Goal: Find specific page/section: Locate item on page

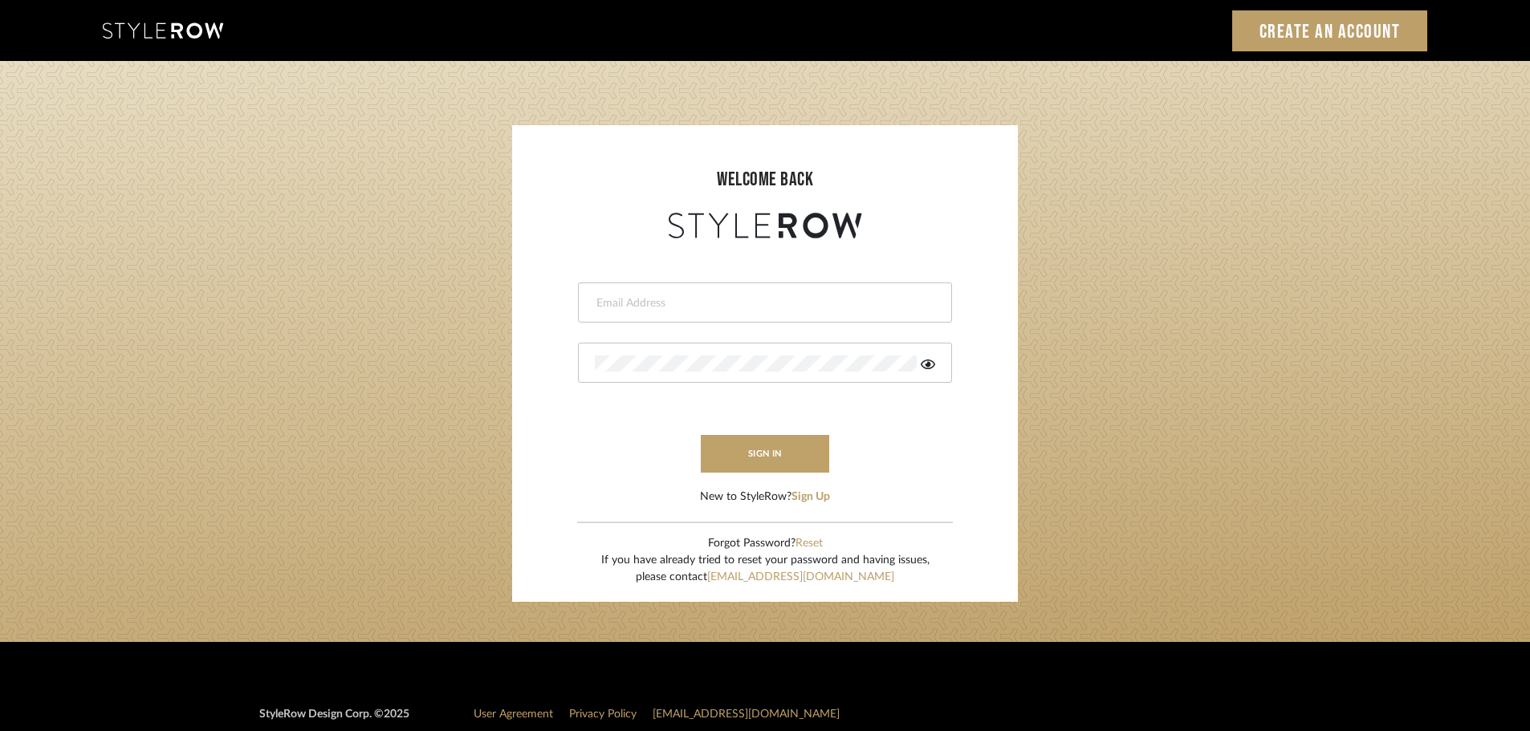
type input "[PERSON_NAME][EMAIL_ADDRESS][DOMAIN_NAME]"
click at [804, 451] on button "sign in" at bounding box center [765, 454] width 128 height 38
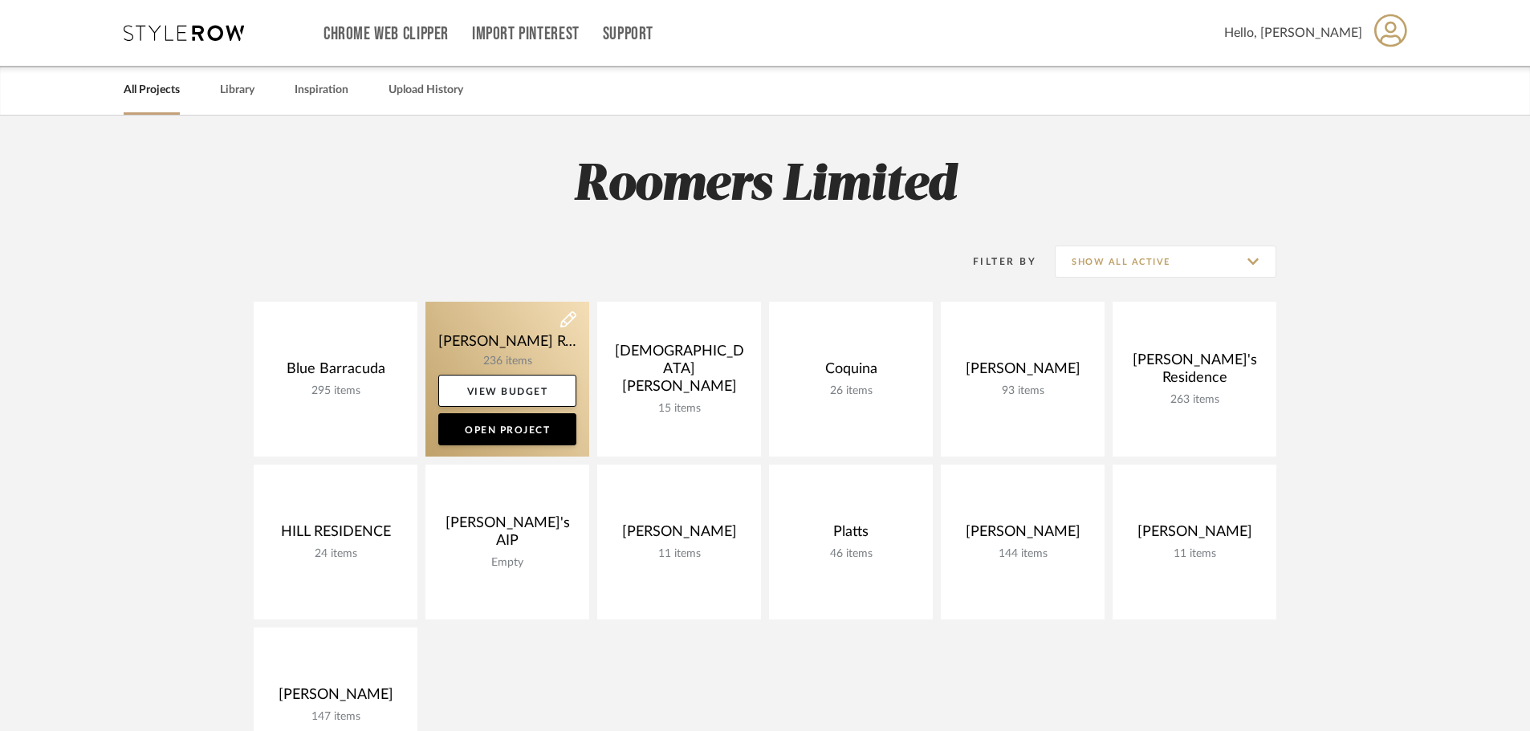
click at [514, 352] on link at bounding box center [507, 379] width 164 height 155
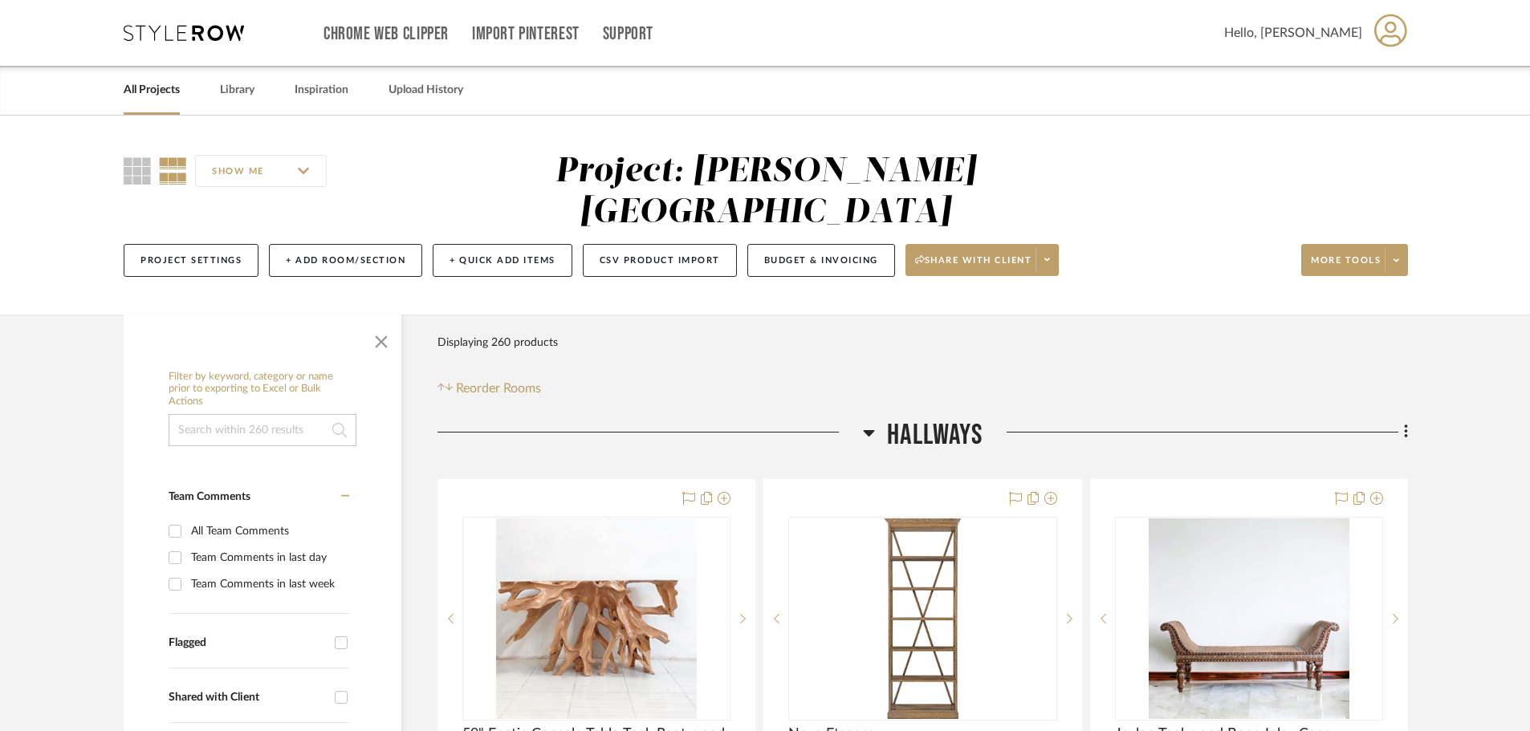
click at [258, 414] on input at bounding box center [263, 430] width 188 height 32
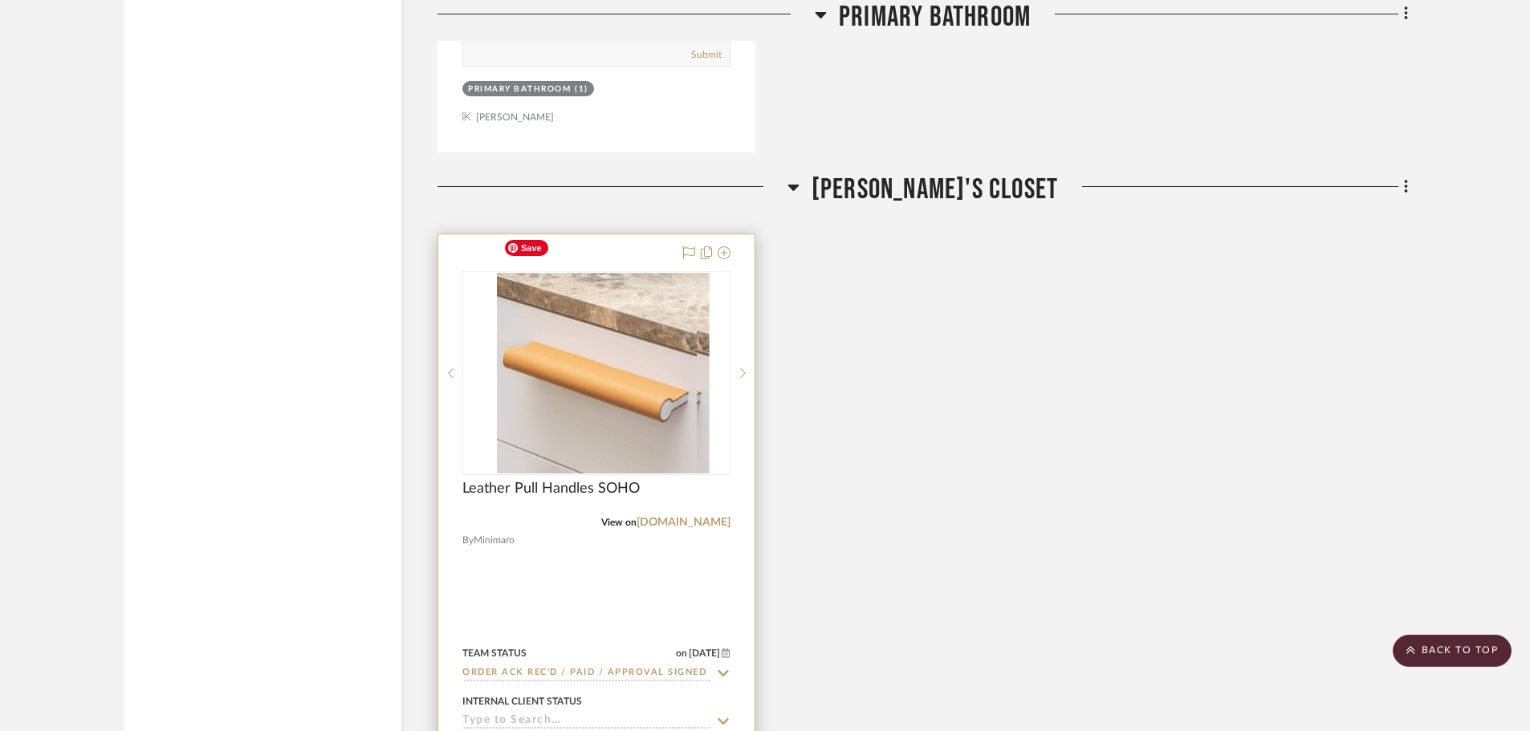
scroll to position [3291, 0]
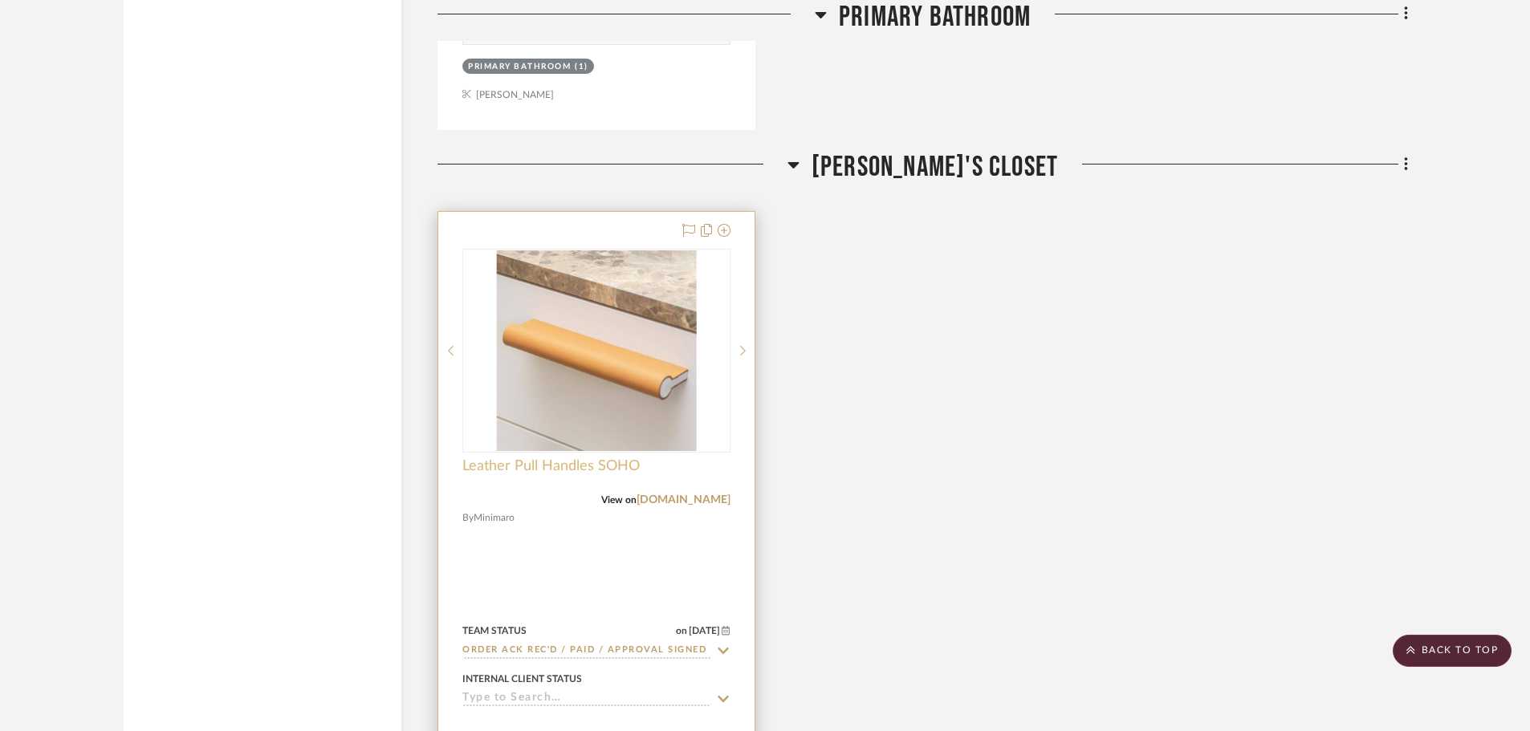
type input "HARDWARE"
click at [587, 458] on span "Leather Pull Handles SOHO" at bounding box center [550, 467] width 177 height 18
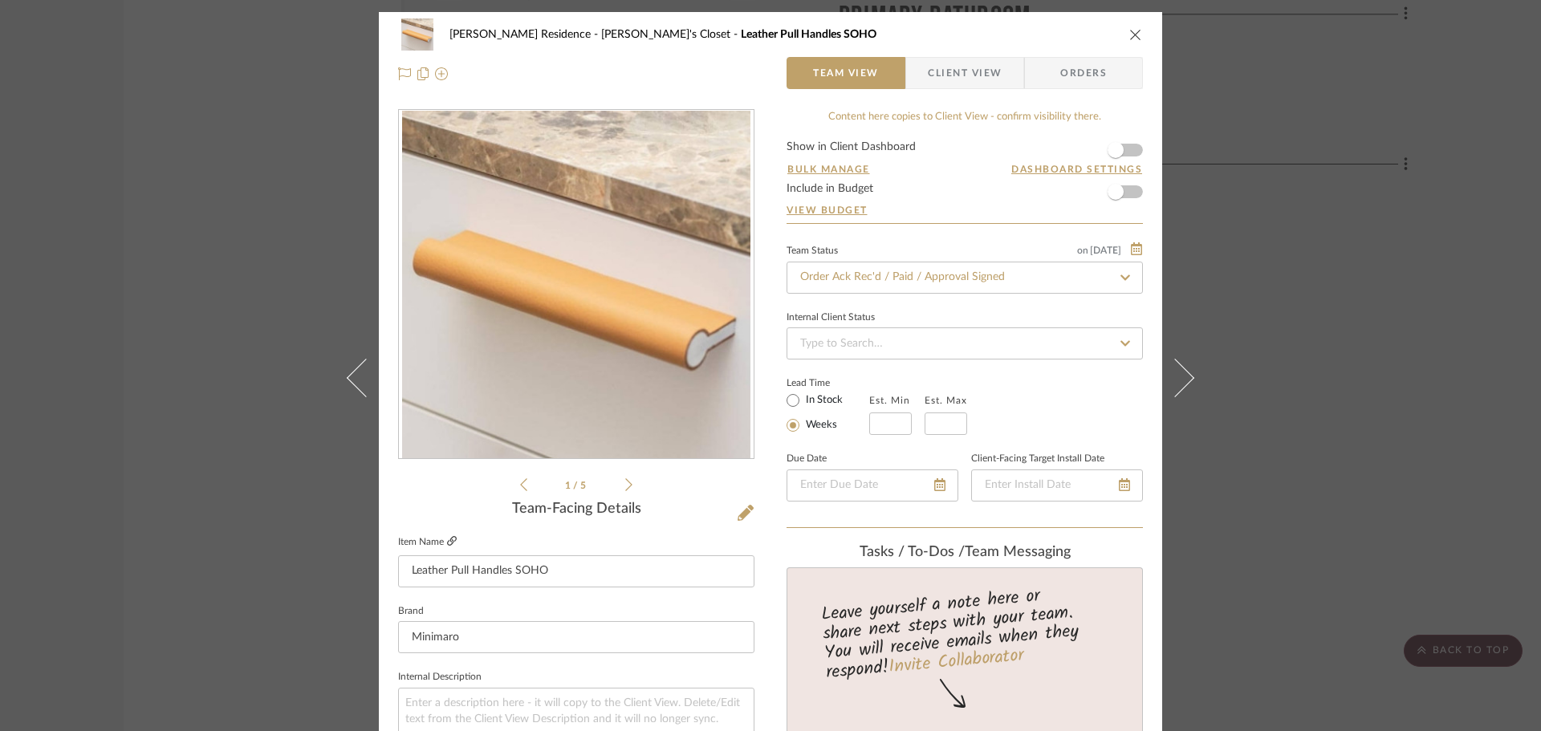
click at [450, 542] on icon at bounding box center [452, 541] width 10 height 10
